Goal: Task Accomplishment & Management: Use online tool/utility

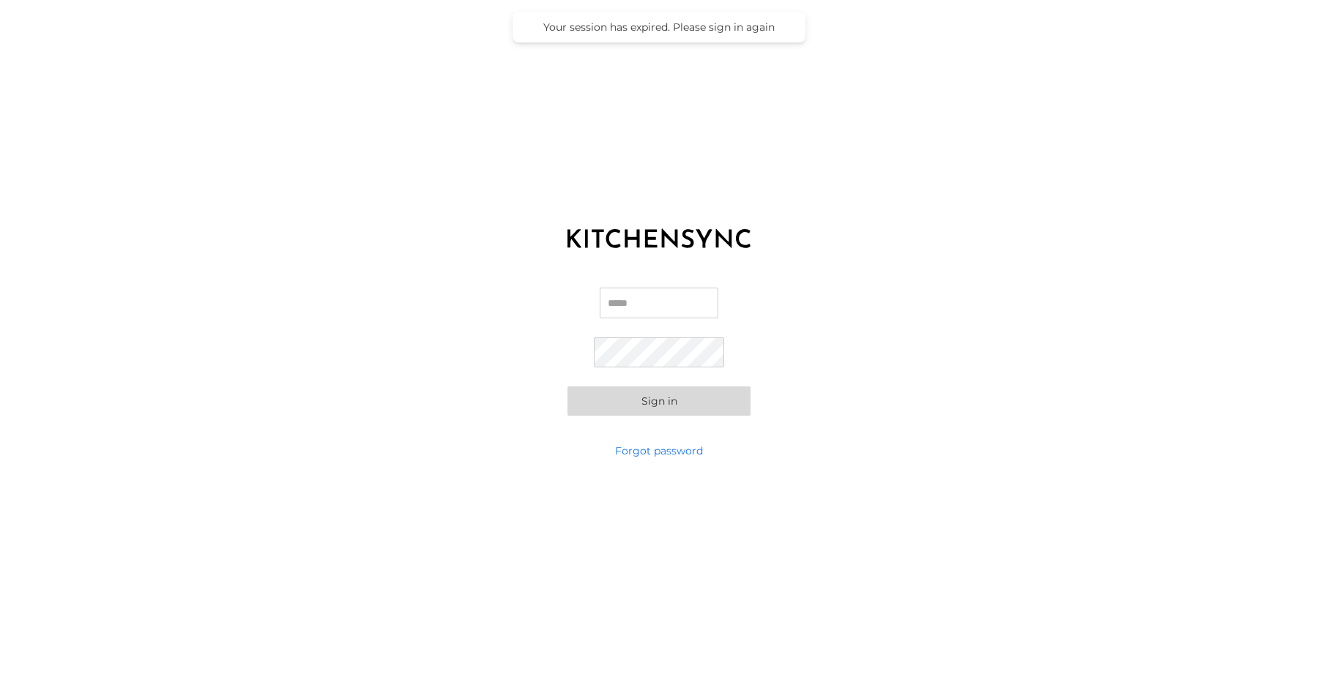
click at [676, 300] on input "Email" at bounding box center [659, 303] width 119 height 31
type input "**********"
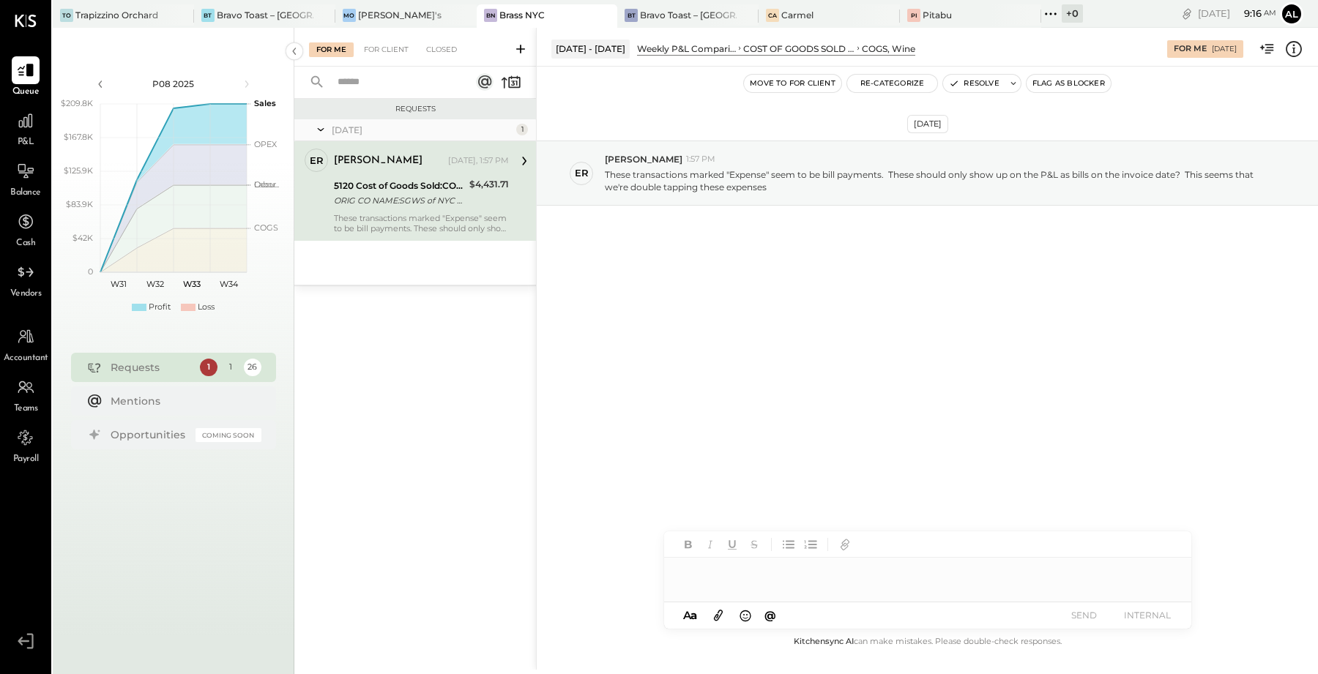
click at [428, 202] on div "ORIG CO NAME:SGWS of NYC ORIG ID:0008235758 DESC DATE:250" at bounding box center [399, 200] width 131 height 15
click at [447, 198] on div "ORIG CO NAME:SGWS of NYC ORIG ID:0008235758 DESC DATE:250" at bounding box center [399, 200] width 131 height 15
click at [796, 53] on div "COST OF GOODS SOLD (COGS)" at bounding box center [798, 48] width 111 height 12
click at [119, 10] on div "Trapizzino Orchard" at bounding box center [116, 15] width 83 height 12
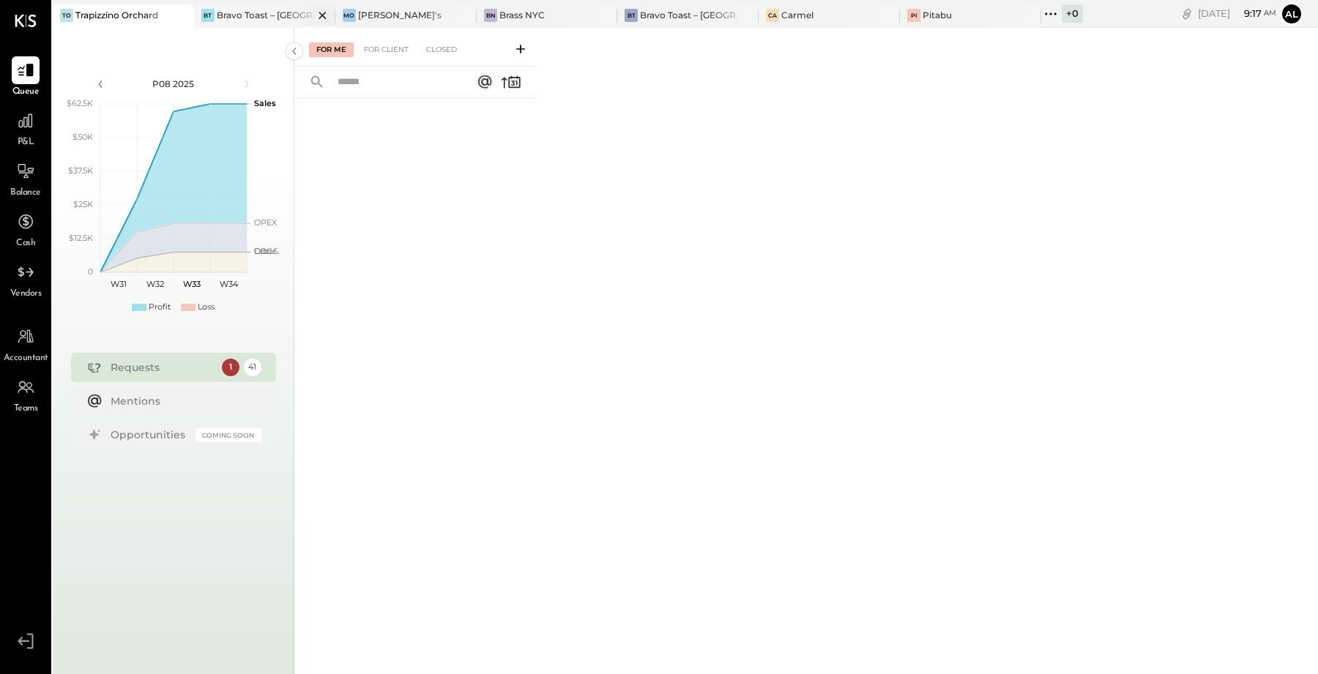
click at [234, 18] on div "Bravo Toast – [GEOGRAPHIC_DATA]" at bounding box center [265, 15] width 97 height 12
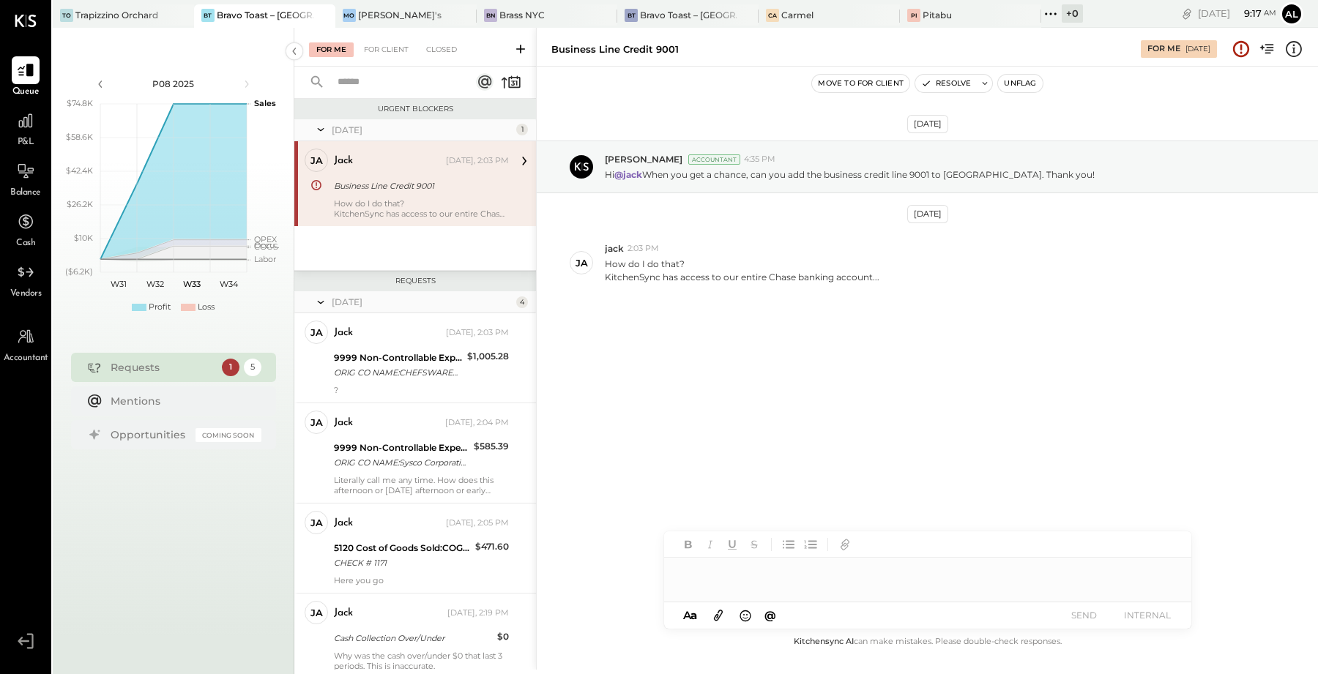
click at [431, 186] on div "Business Line Credit 9001" at bounding box center [419, 186] width 171 height 15
click at [781, 18] on div "Carmel" at bounding box center [797, 15] width 32 height 12
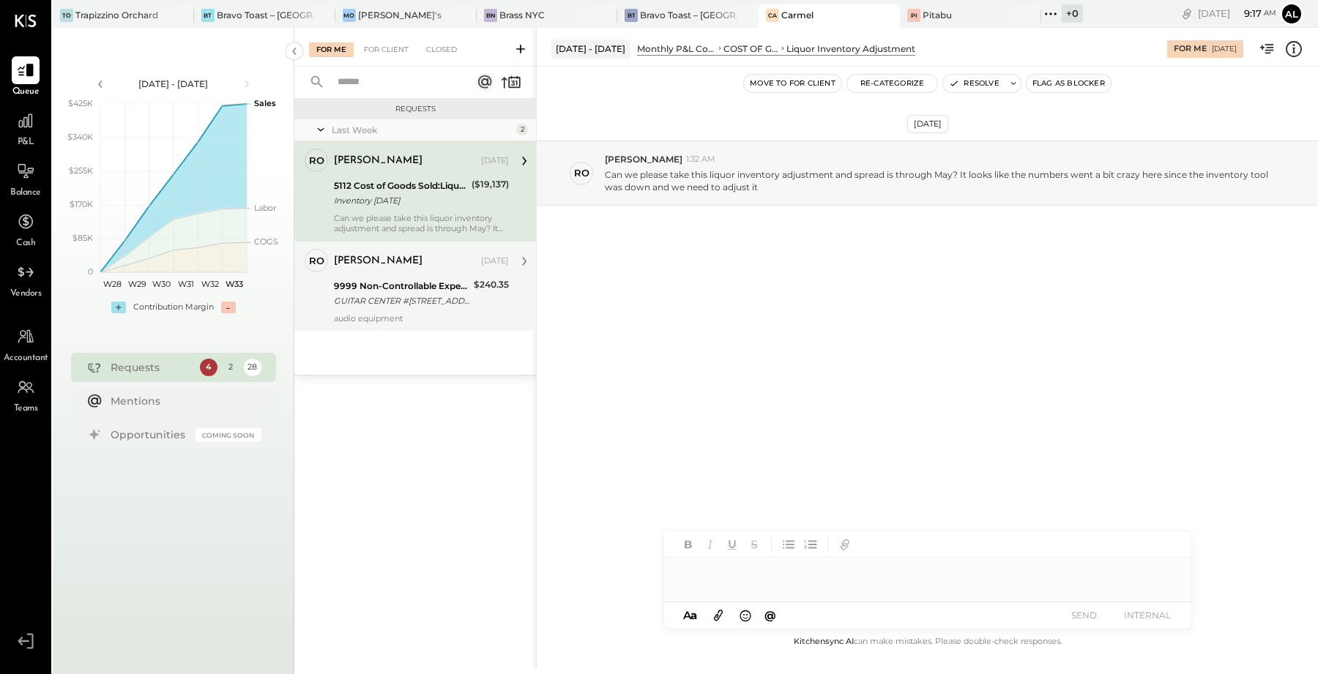
click at [421, 285] on div "9999 Non-Controllable Expenses:Other Income and Expenses:To Be Classified" at bounding box center [401, 286] width 135 height 15
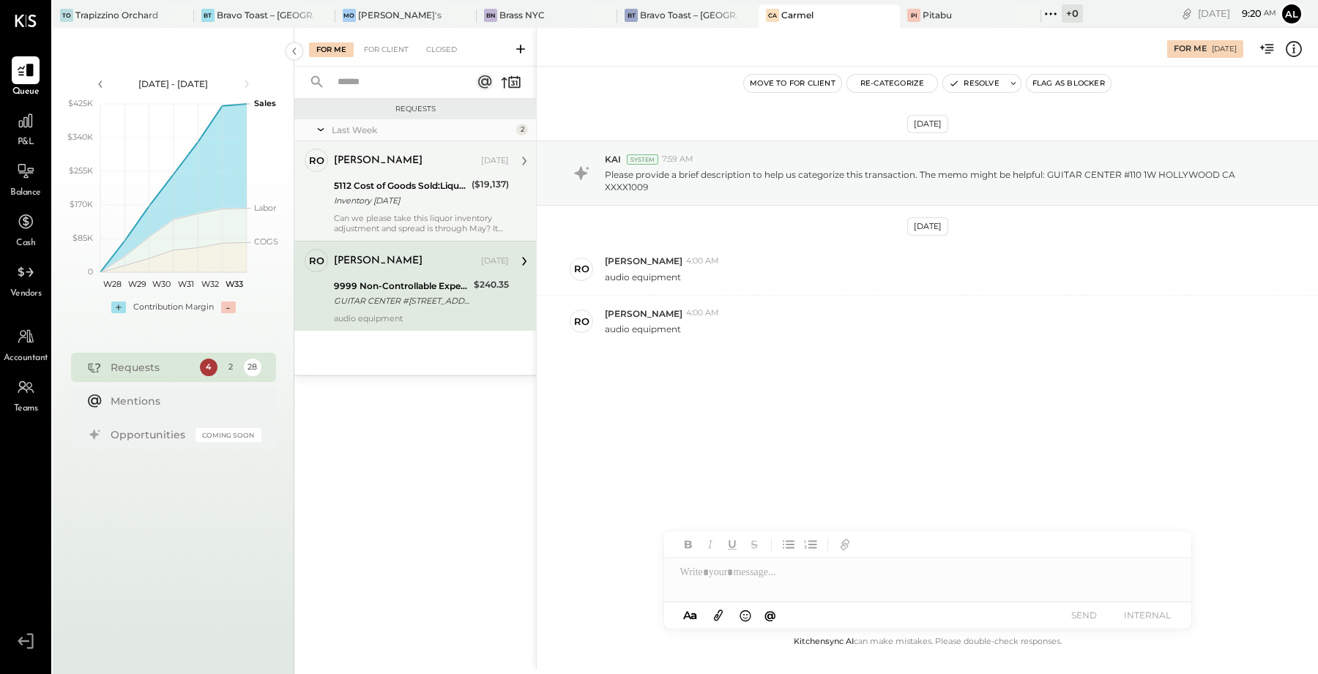
click at [396, 187] on div "5112 Cost of Goods Sold:Liquor Inventory Adjustment" at bounding box center [400, 186] width 133 height 15
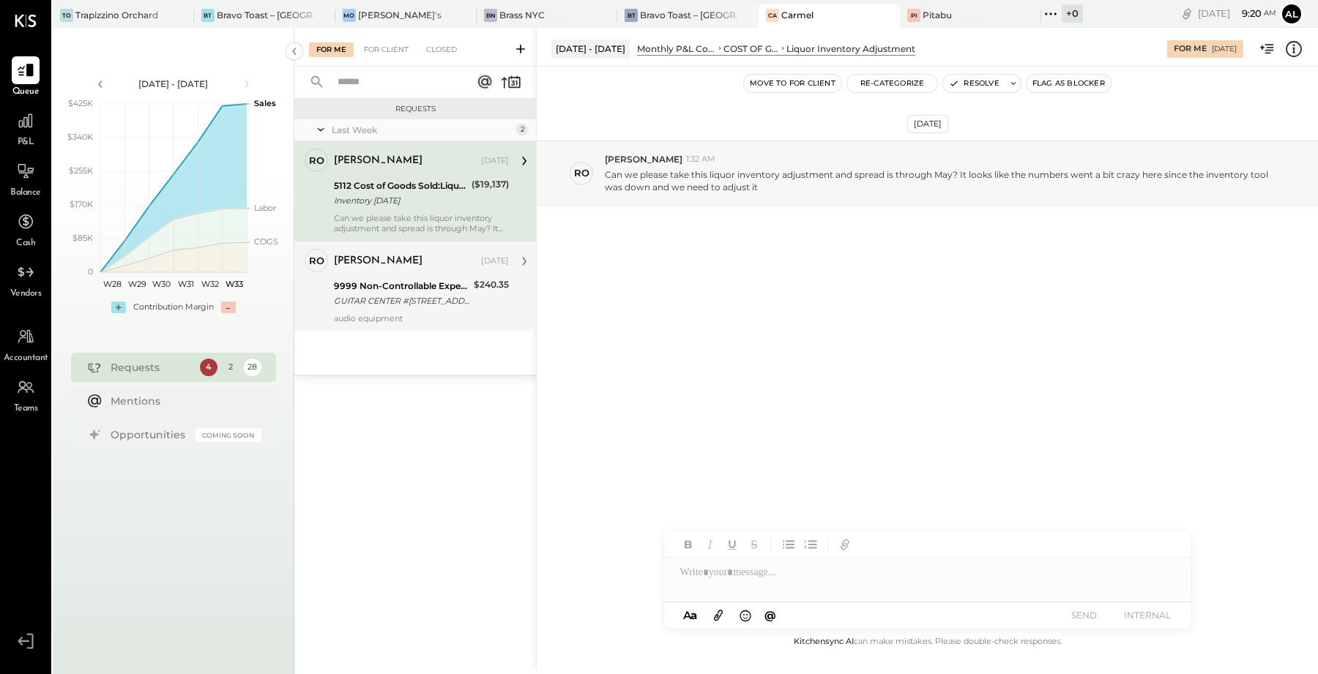
click at [395, 279] on div "9999 Non-Controllable Expenses:Other Income and Expenses:To Be Classified" at bounding box center [401, 286] width 135 height 15
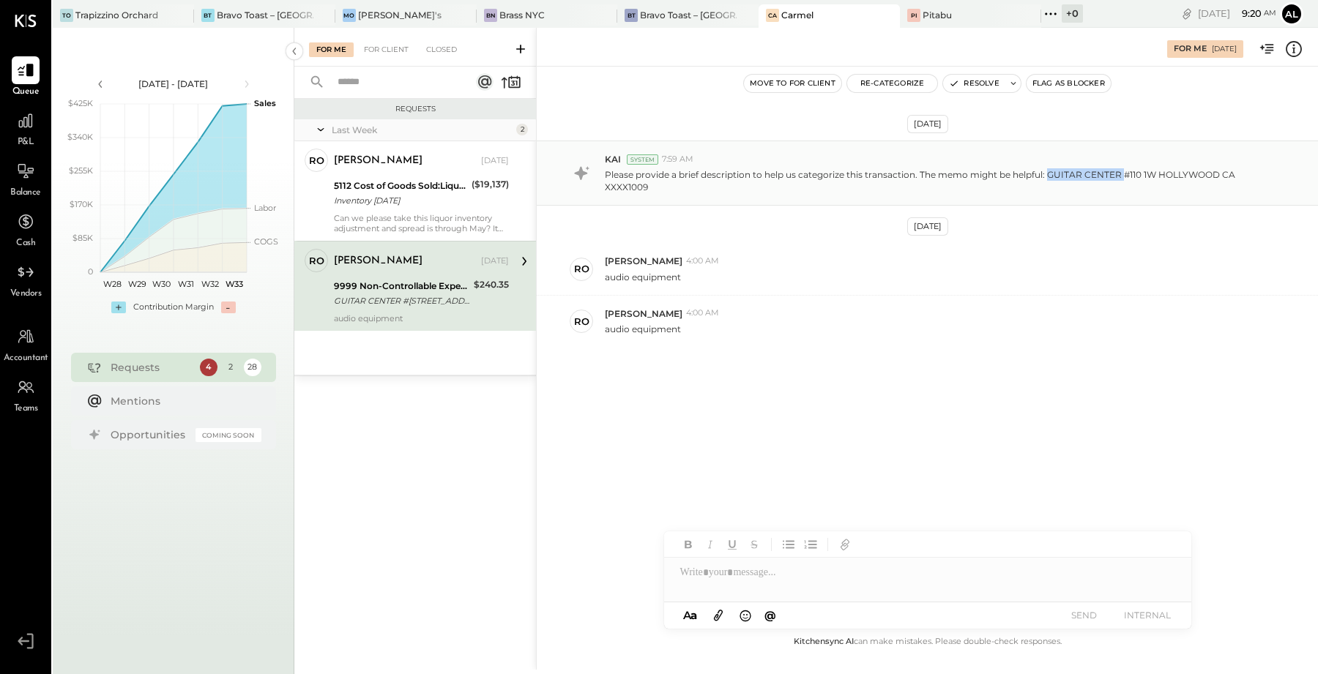
drag, startPoint x: 1125, startPoint y: 174, endPoint x: 1047, endPoint y: 171, distance: 77.7
click at [1047, 171] on p "Please provide a brief description to help us categorize this transaction. The …" at bounding box center [938, 180] width 666 height 25
copy p "GUITAR CENTER"
click at [891, 86] on button "Re-Categorize" at bounding box center [892, 84] width 91 height 18
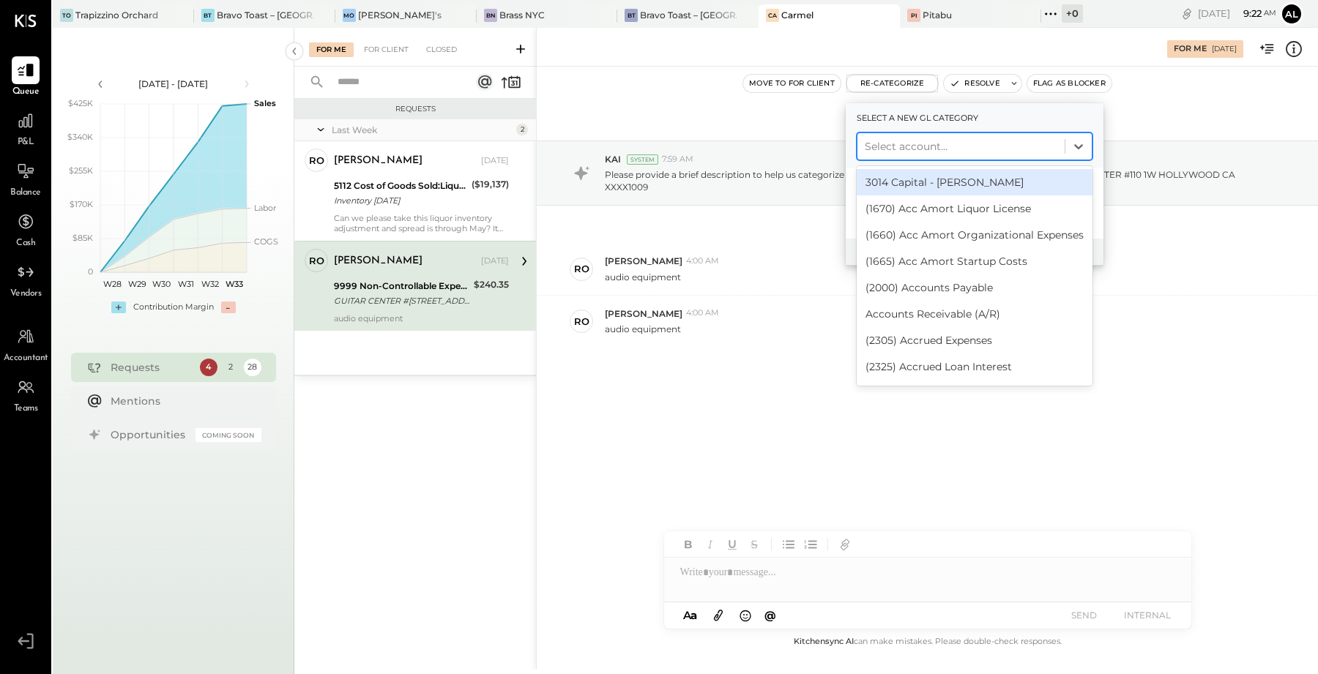
click at [989, 143] on div at bounding box center [961, 147] width 193 height 18
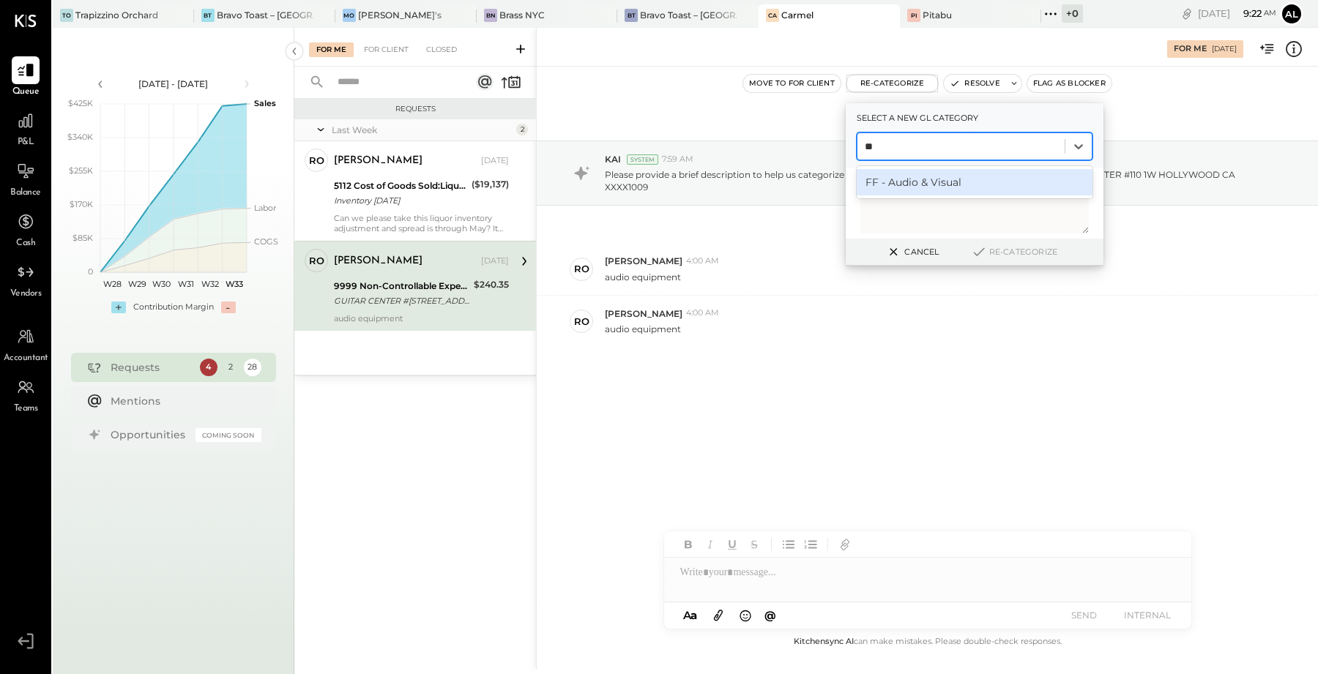
type input "*"
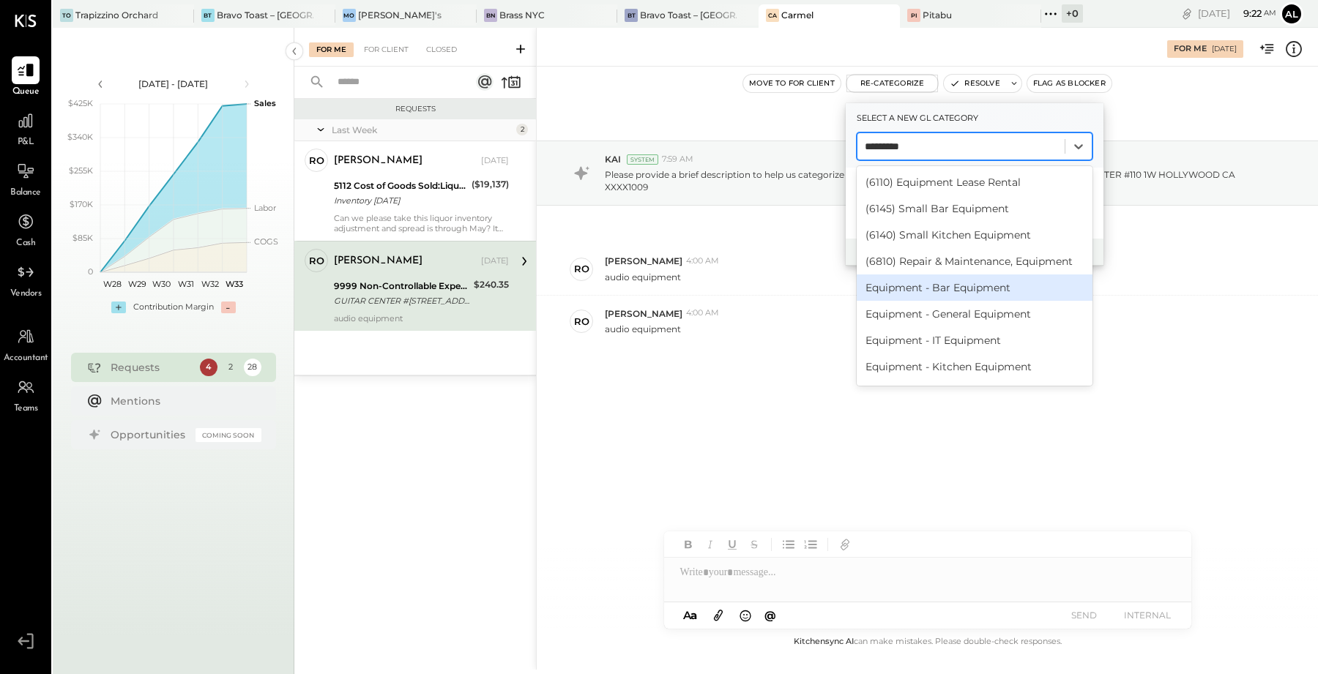
scroll to position [50, 0]
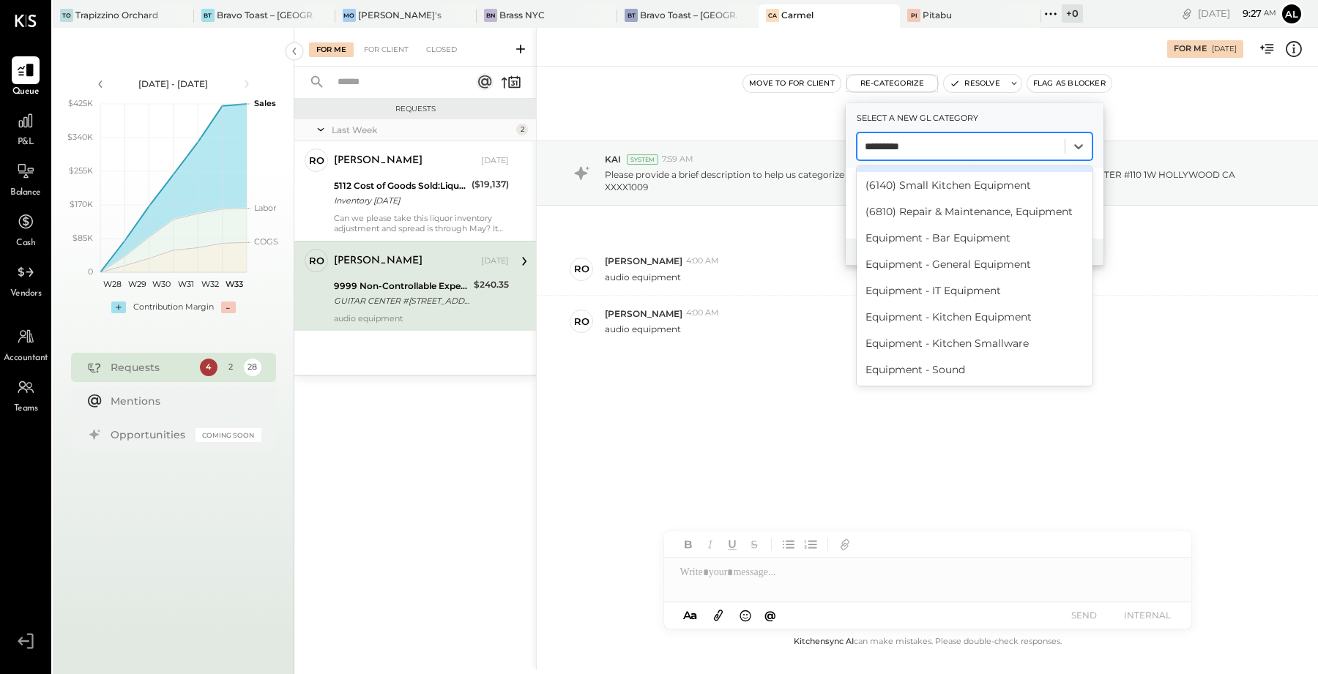
type input "*********"
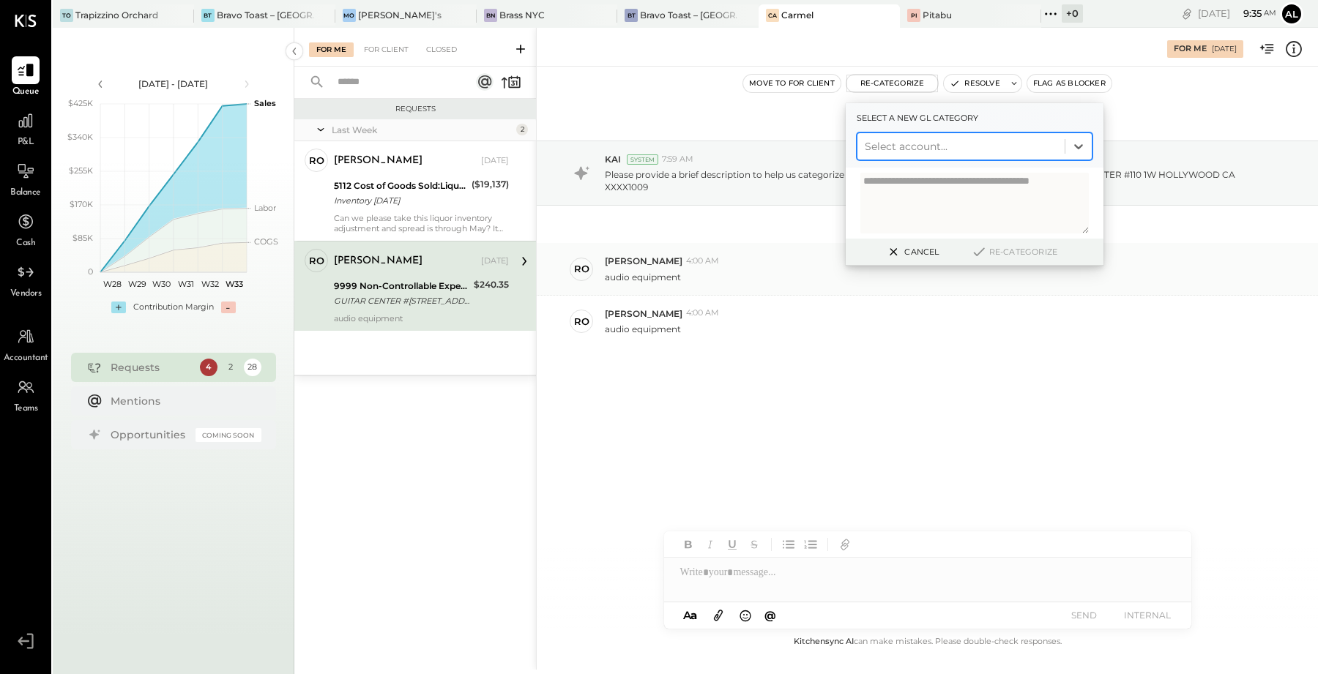
click at [817, 285] on div "ro [PERSON_NAME] 4:00 AM audio equipment" at bounding box center [927, 269] width 781 height 52
click at [920, 263] on div "Cancel Re-Categorize" at bounding box center [975, 252] width 258 height 27
click at [917, 250] on button "Cancel" at bounding box center [911, 251] width 63 height 19
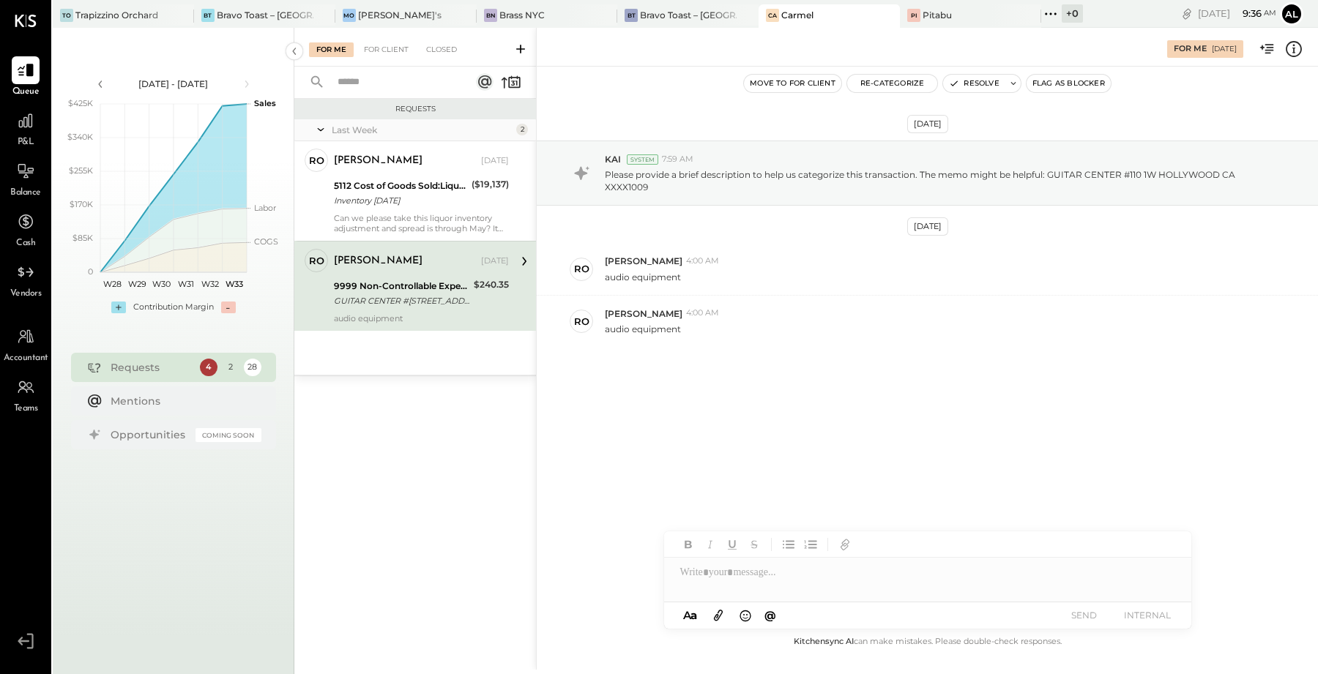
click at [425, 306] on div "GUITAR CENTER #[STREET_ADDRESS]" at bounding box center [401, 301] width 135 height 15
click at [496, 287] on div "$240.35" at bounding box center [491, 285] width 35 height 15
copy div "240.35"
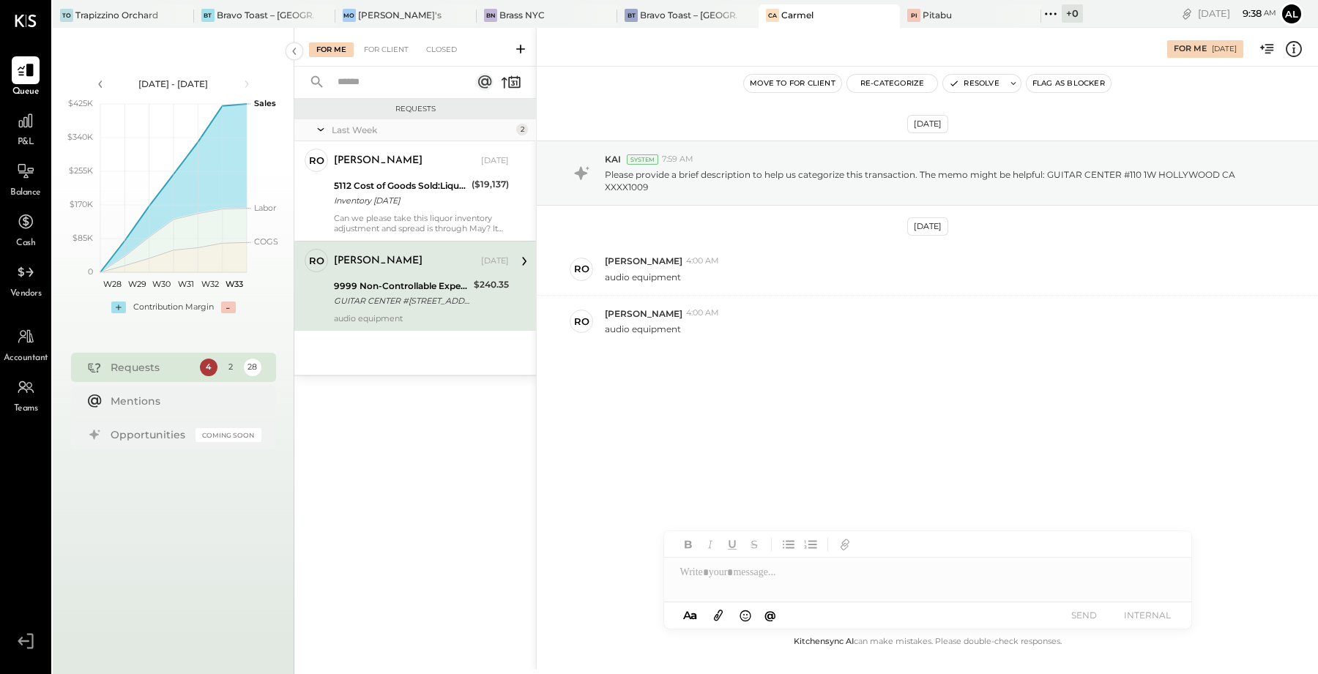
click at [468, 300] on div "GUITAR CENTER #[STREET_ADDRESS]" at bounding box center [401, 301] width 135 height 15
click at [905, 86] on button "Re-Categorize" at bounding box center [892, 84] width 91 height 18
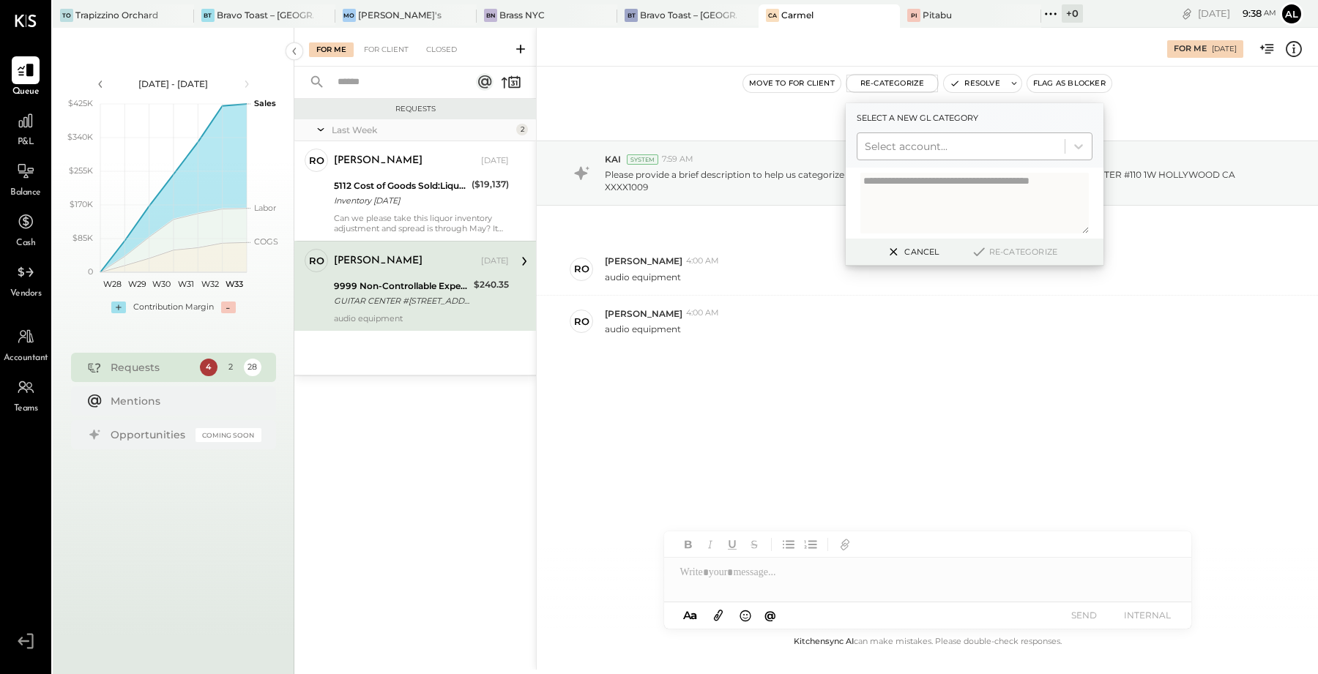
click at [947, 152] on div at bounding box center [961, 147] width 193 height 18
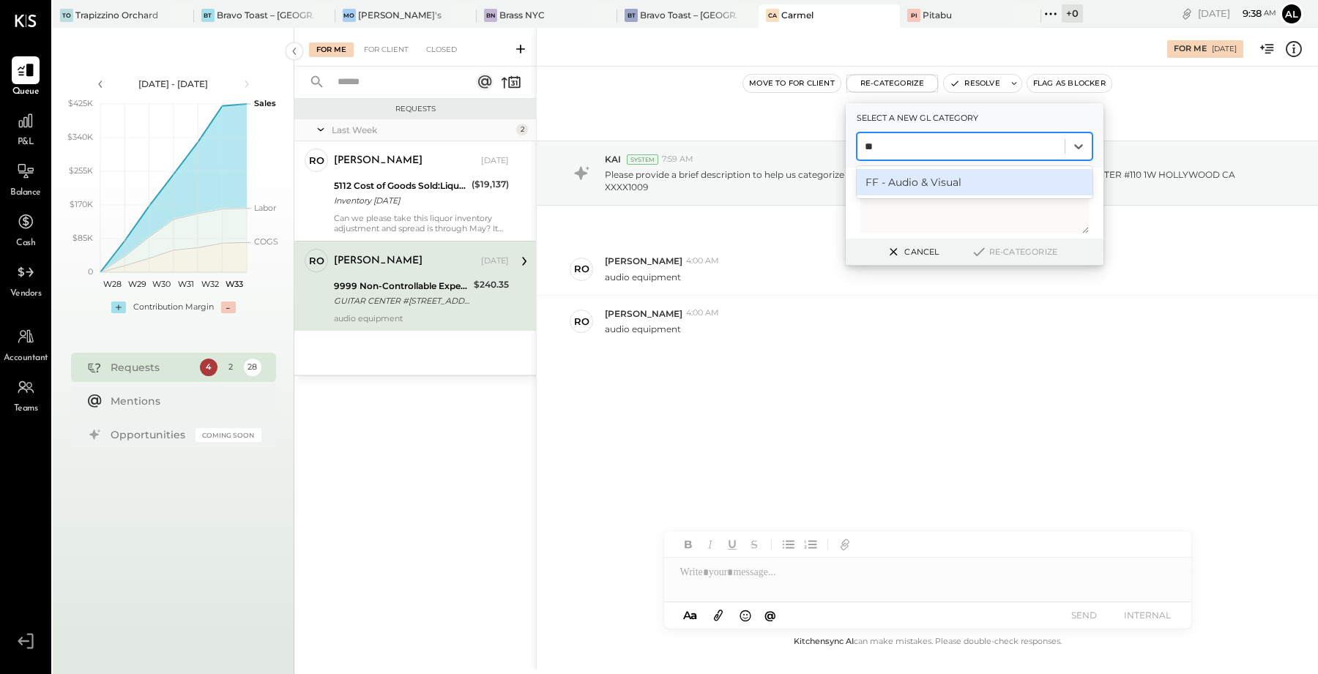
type input "*"
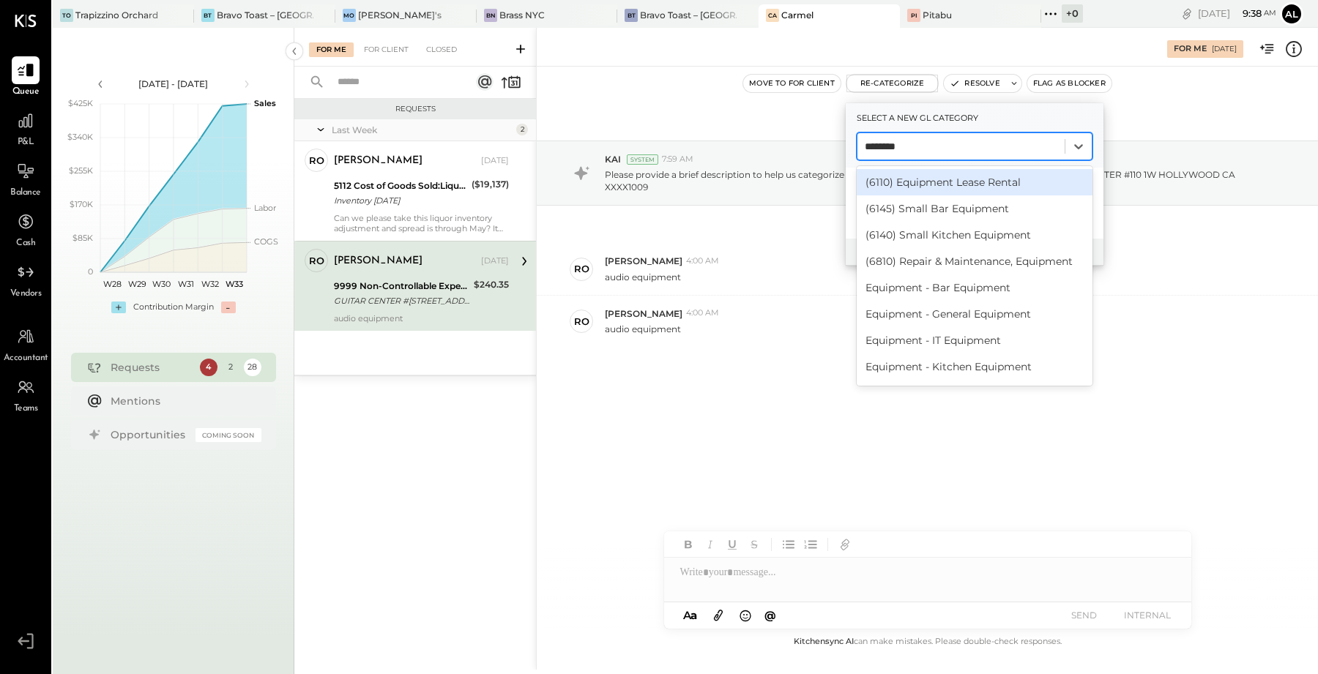
type input "*********"
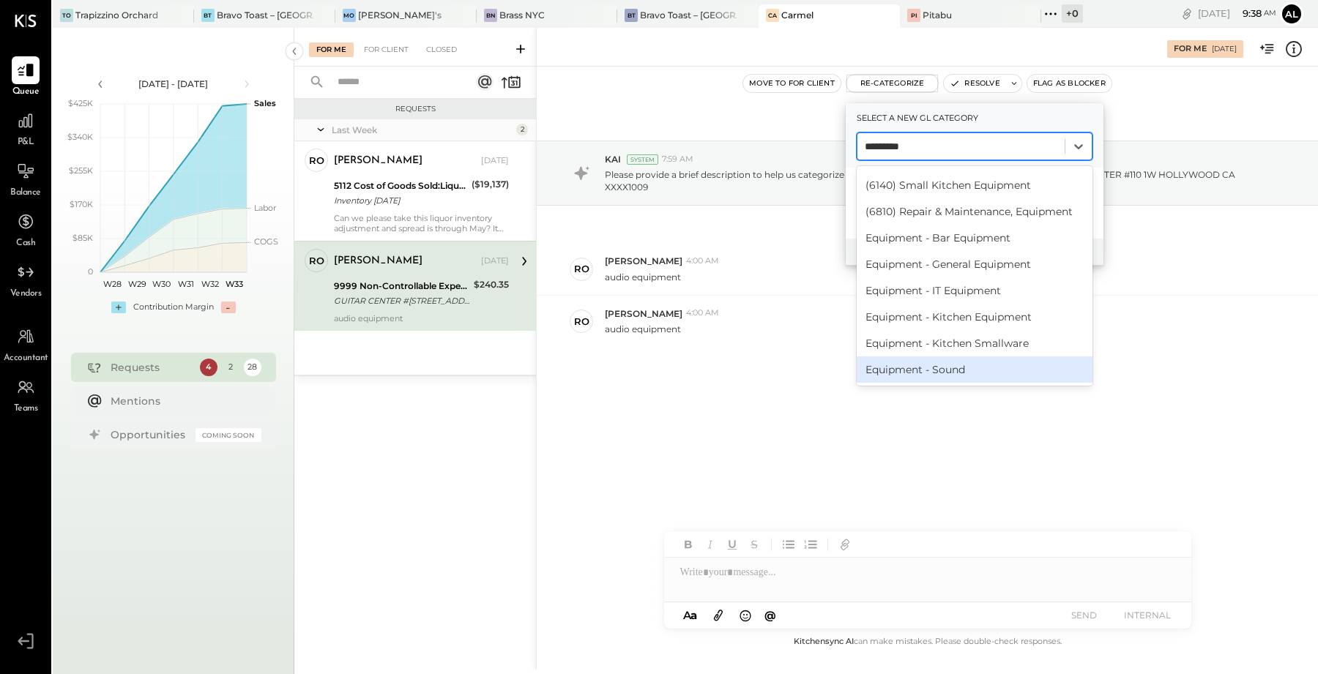
click at [945, 368] on div "Equipment - Sound" at bounding box center [975, 370] width 236 height 26
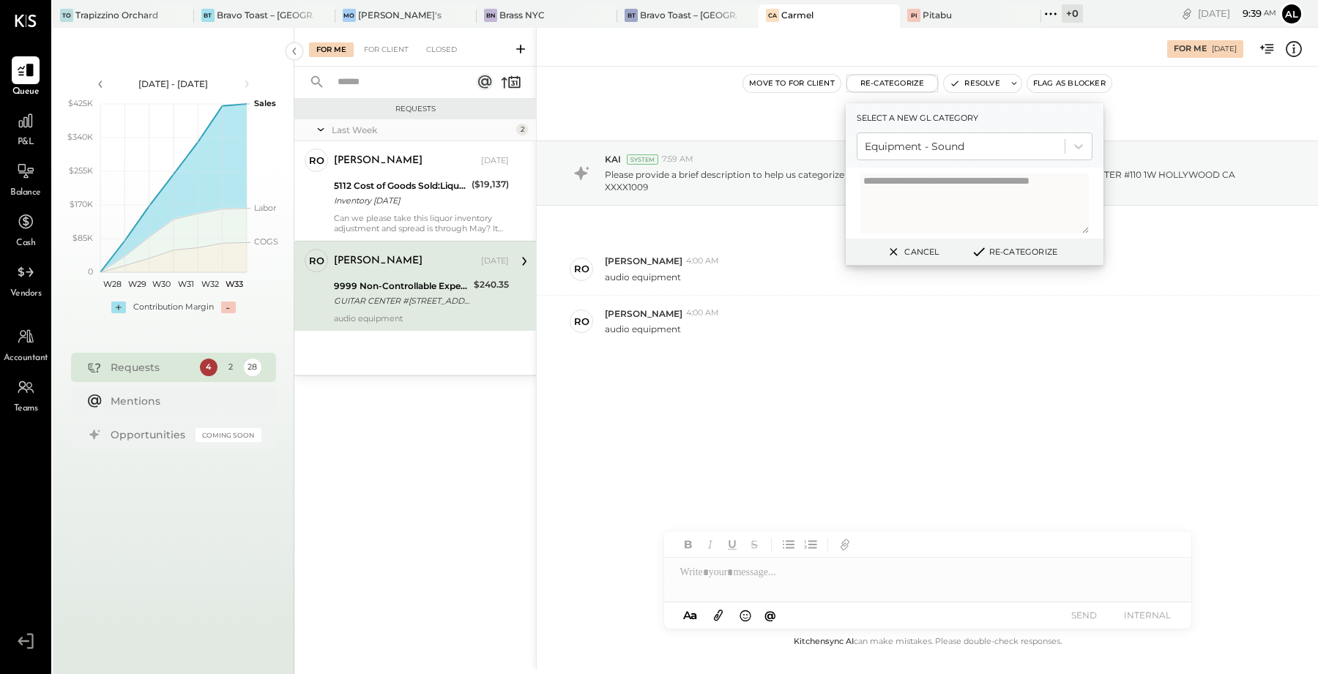
click at [910, 250] on button "Cancel" at bounding box center [911, 251] width 63 height 19
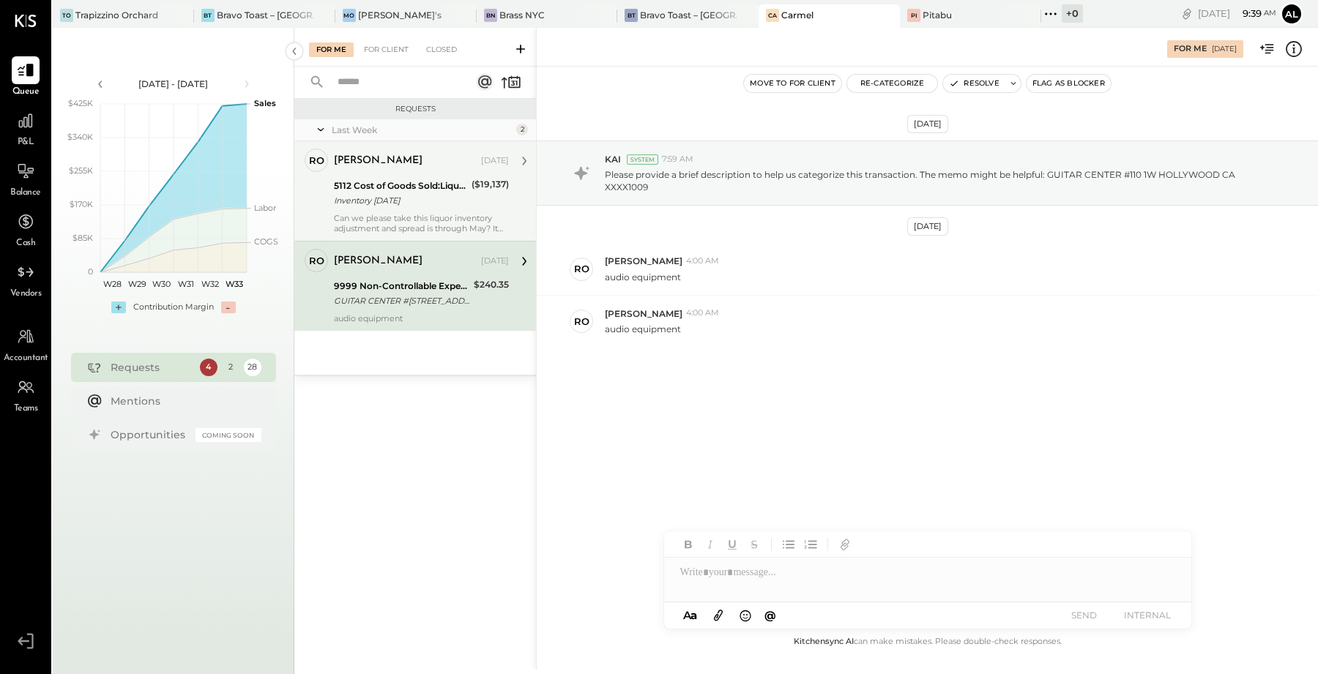
click at [417, 223] on div "Can we please take this liquor inventory adjustment and spread is through May? …" at bounding box center [421, 223] width 175 height 21
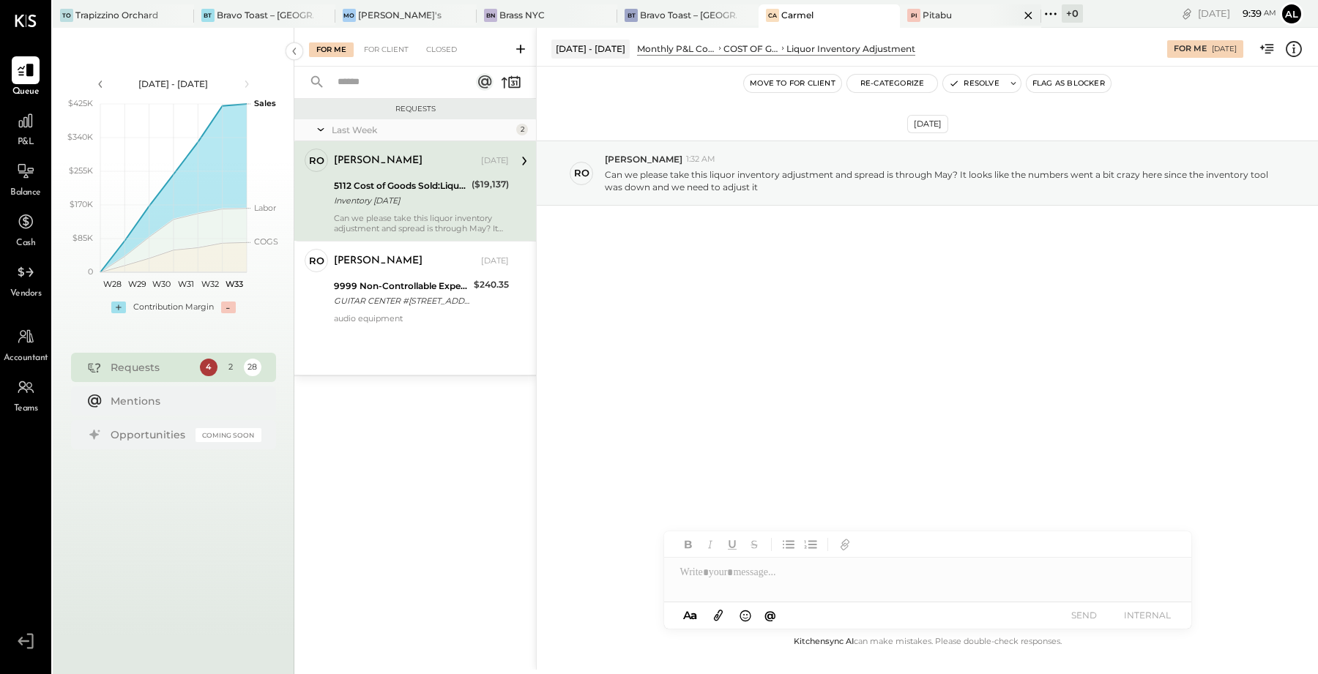
click at [900, 9] on div "Pi Pitabu" at bounding box center [959, 15] width 119 height 13
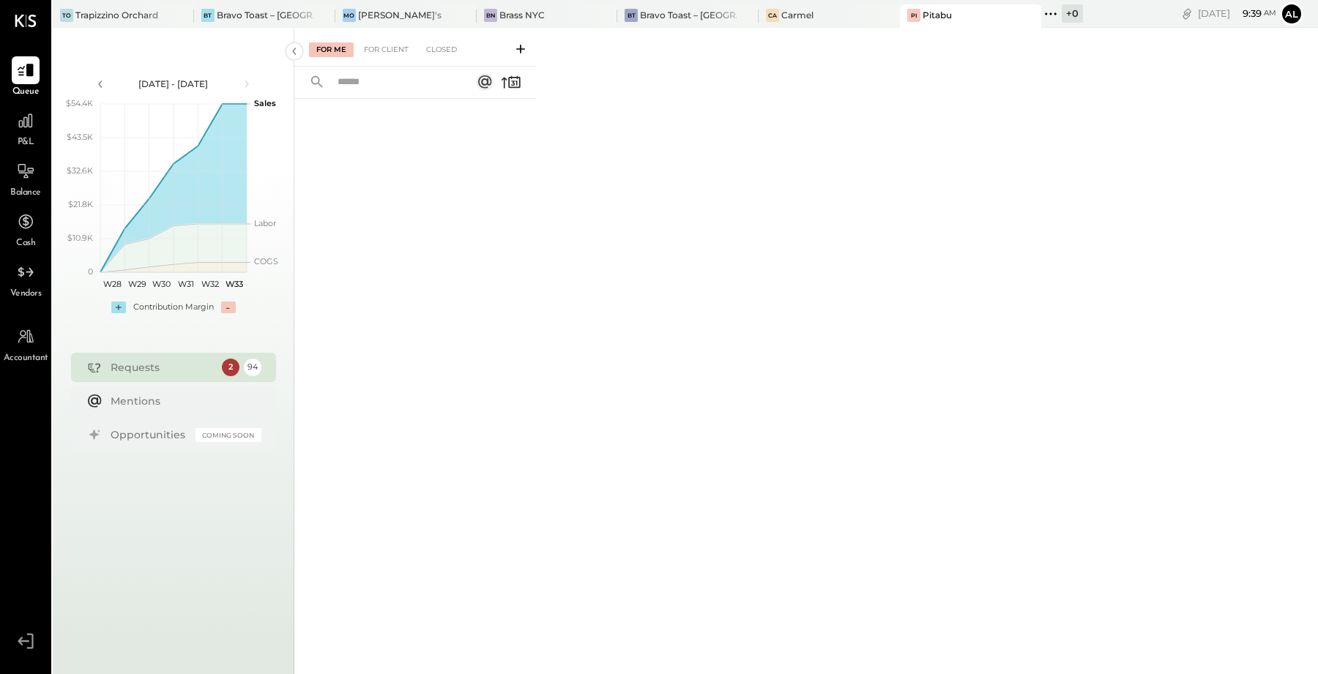
click at [160, 371] on div "Requests" at bounding box center [163, 367] width 104 height 15
click at [382, 60] on div "For Me For Client Closed" at bounding box center [415, 47] width 242 height 39
click at [386, 53] on div "For Client" at bounding box center [386, 49] width 59 height 15
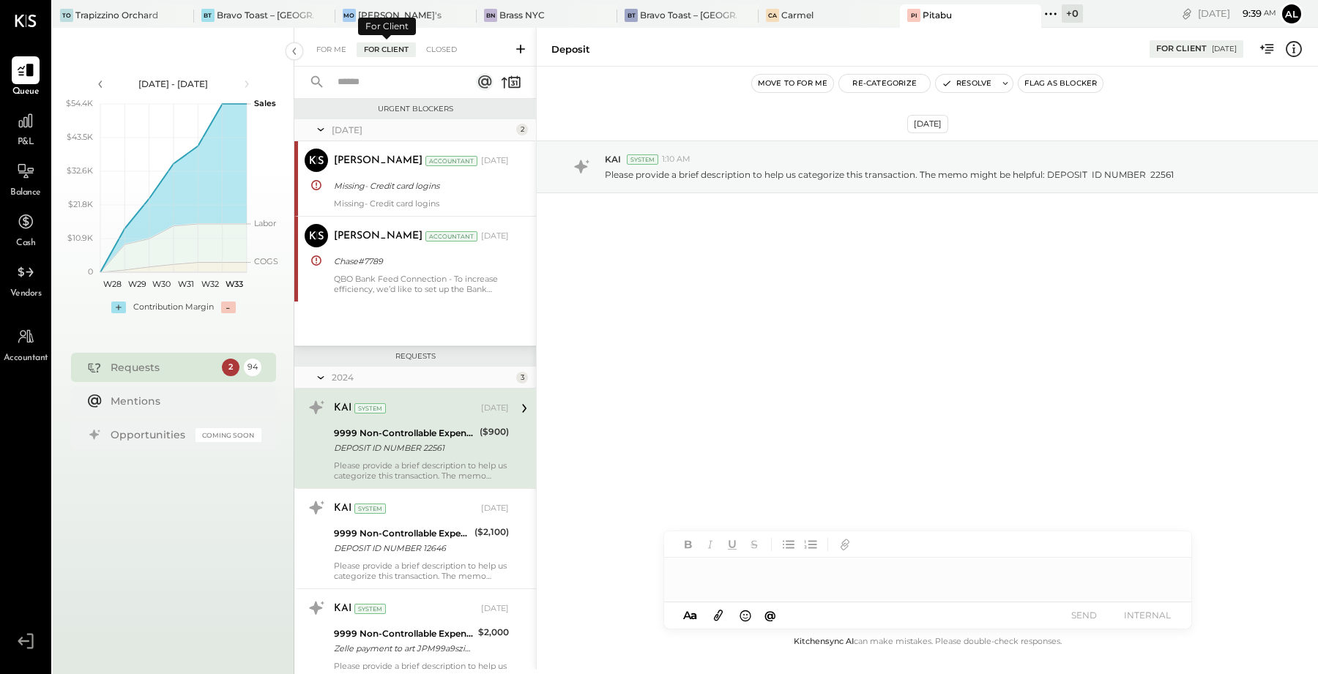
scroll to position [52, 0]
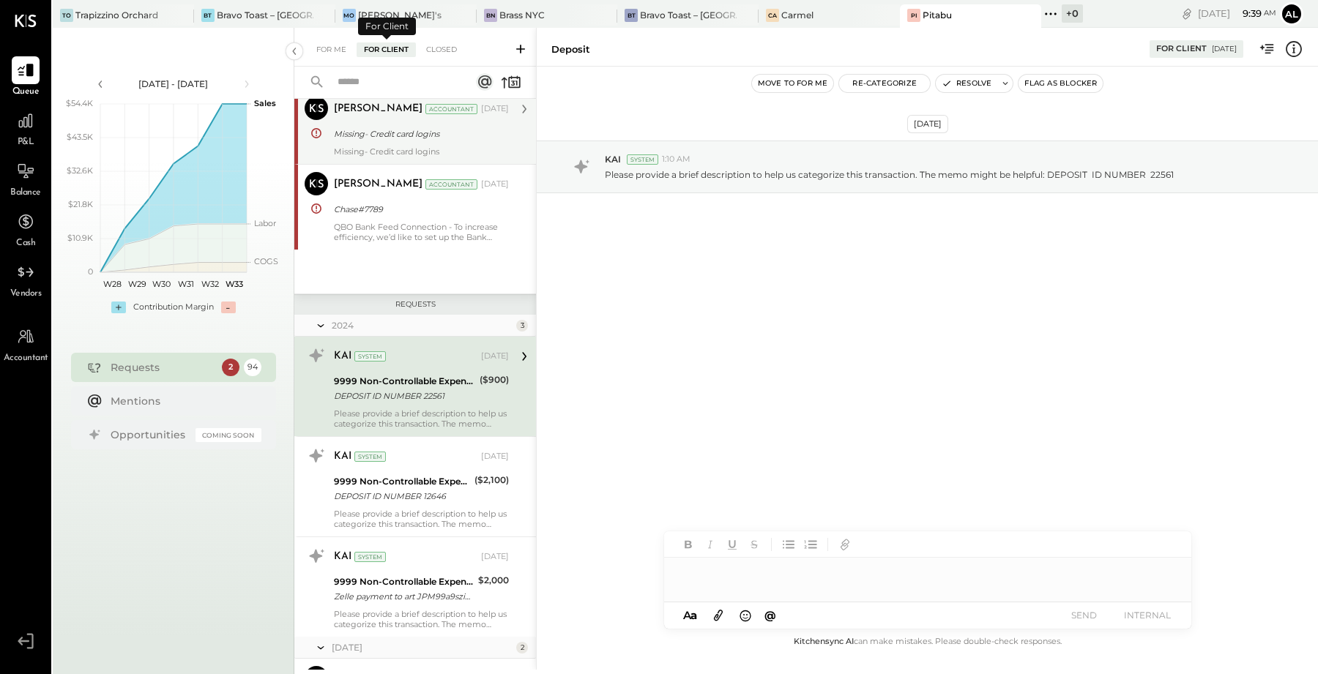
click at [388, 161] on div "[PERSON_NAME] Accountant [PERSON_NAME] Accountant [DATE] Missing- Credit card l…" at bounding box center [415, 126] width 242 height 75
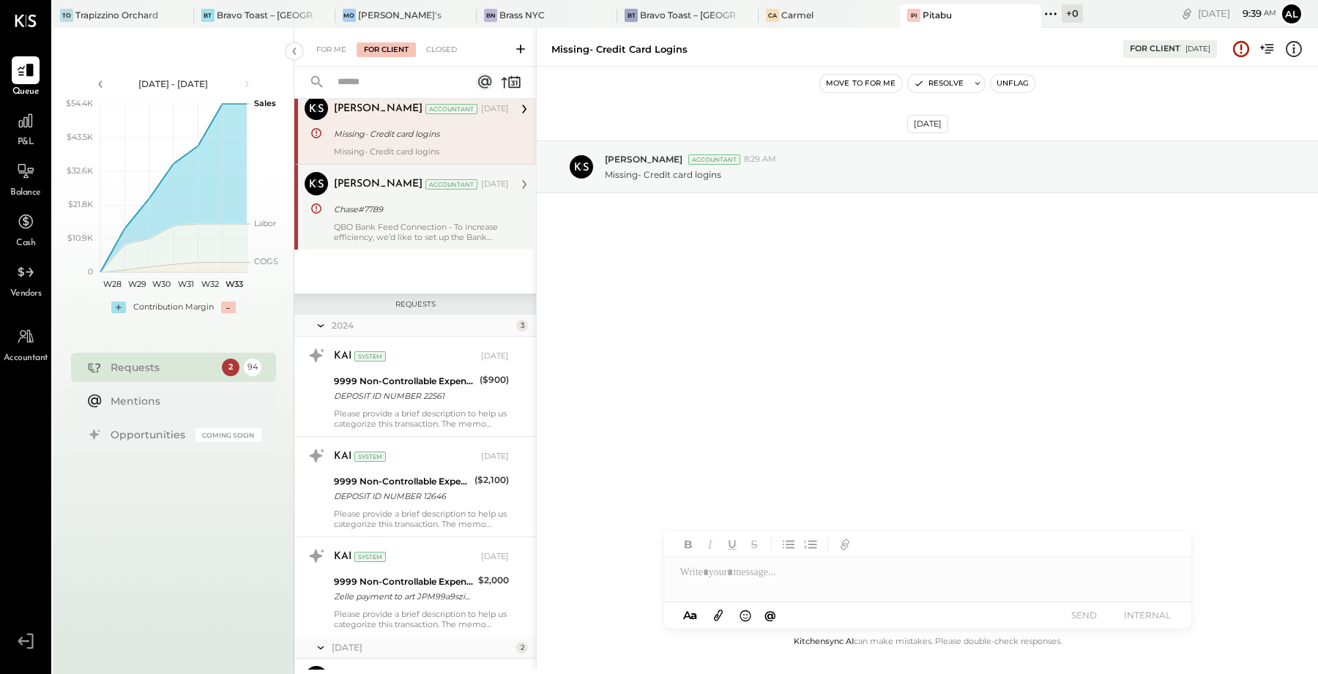
click at [420, 225] on div "QBO Bank Feed Connection - To increase efficiency, we’d like to set up the Bank…" at bounding box center [421, 232] width 175 height 21
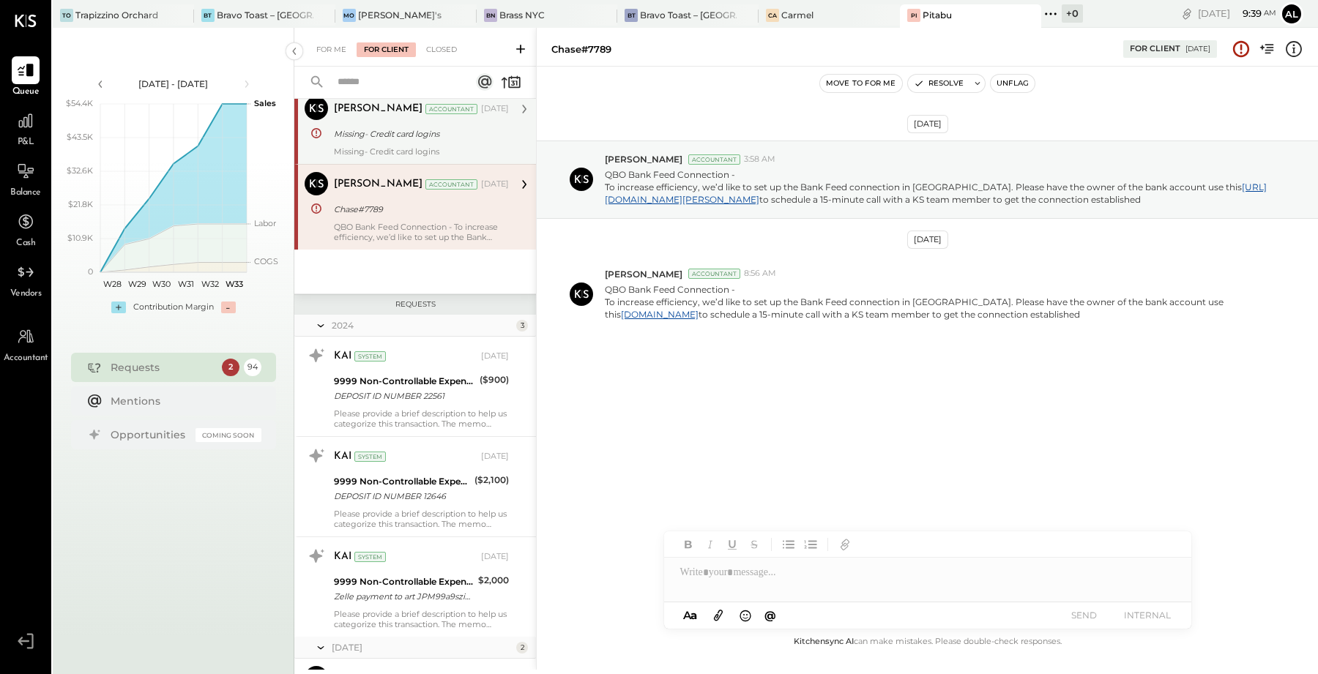
click at [442, 133] on div "Missing- Credit card logins" at bounding box center [419, 134] width 171 height 15
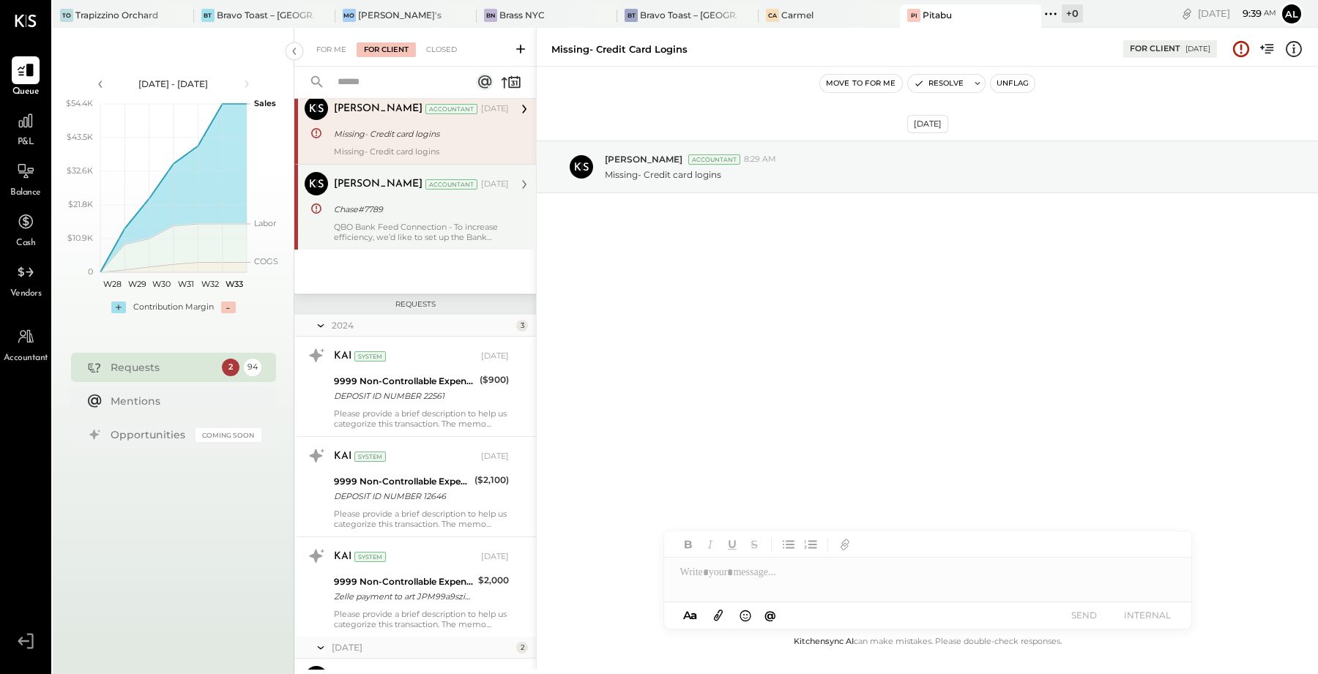
click at [427, 204] on div "Chase#7789" at bounding box center [419, 209] width 171 height 15
